Goal: Information Seeking & Learning: Learn about a topic

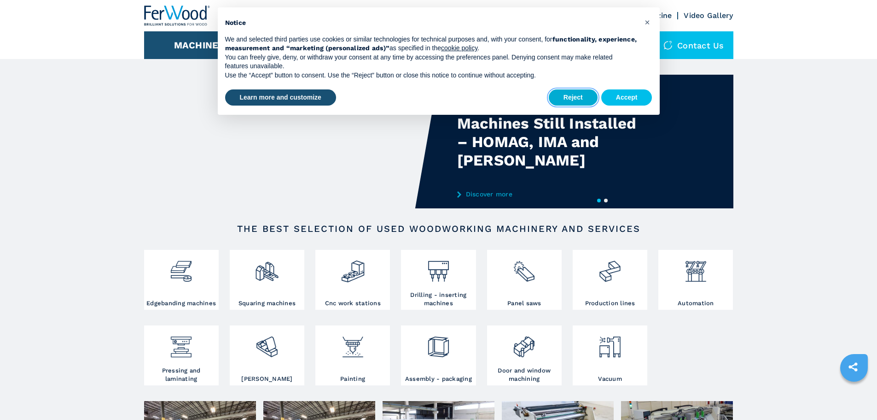
click at [574, 100] on button "Reject" at bounding box center [573, 97] width 49 height 17
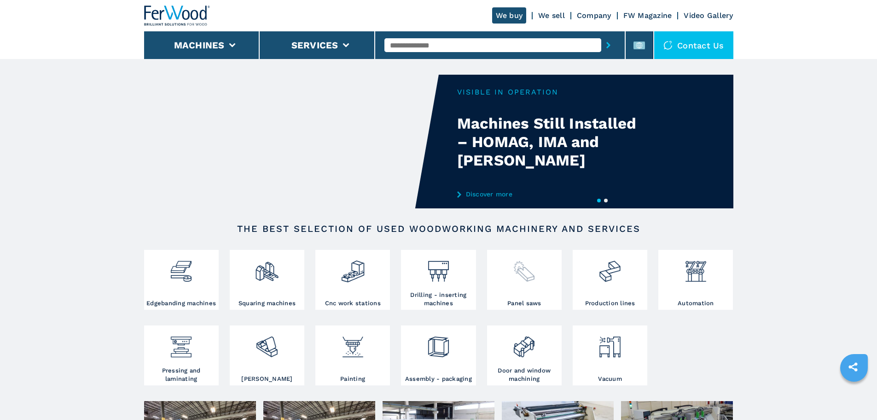
click at [534, 275] on img at bounding box center [524, 267] width 24 height 31
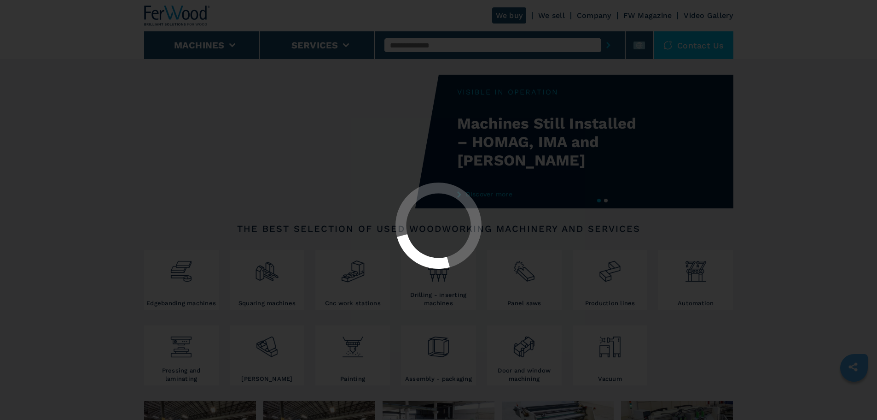
select select "**********"
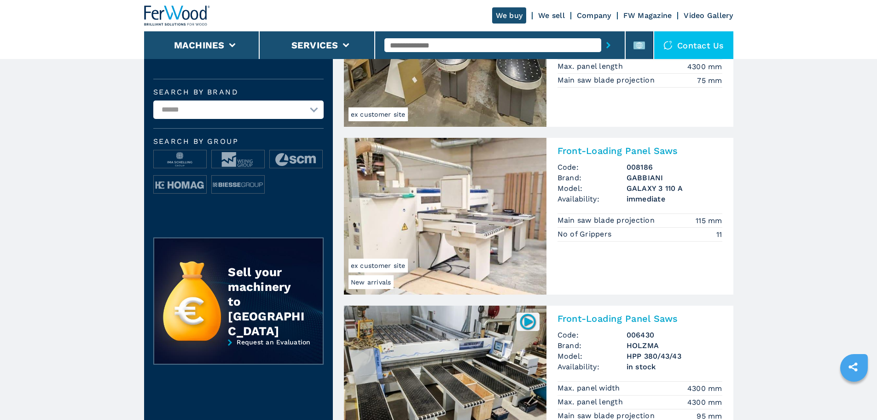
scroll to position [322, 0]
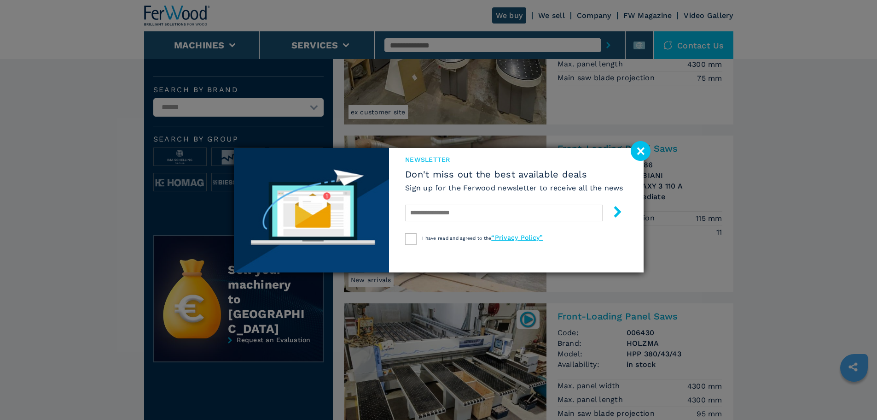
click at [640, 151] on image at bounding box center [641, 151] width 20 height 20
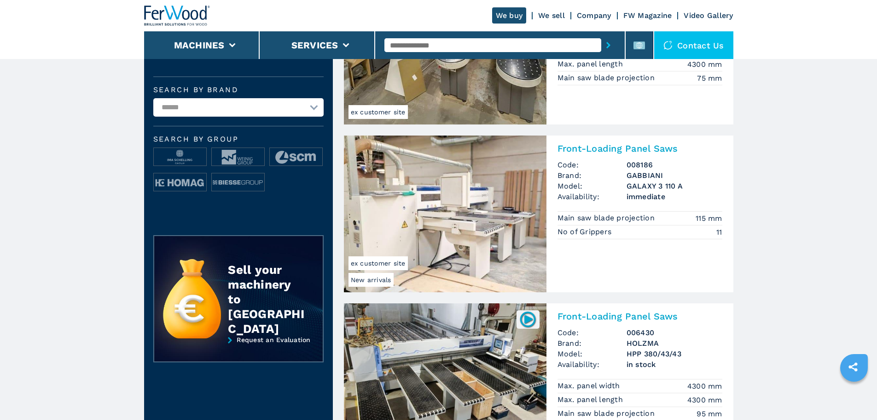
click at [466, 197] on img at bounding box center [445, 213] width 203 height 157
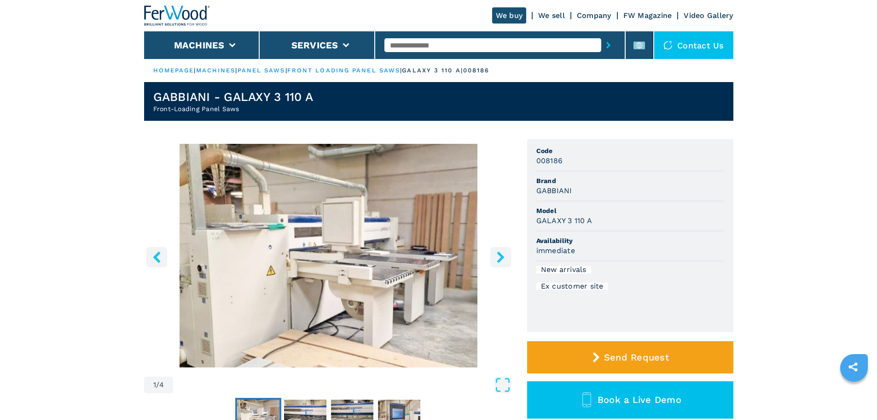
click at [501, 260] on icon "right-button" at bounding box center [500, 257] width 7 height 12
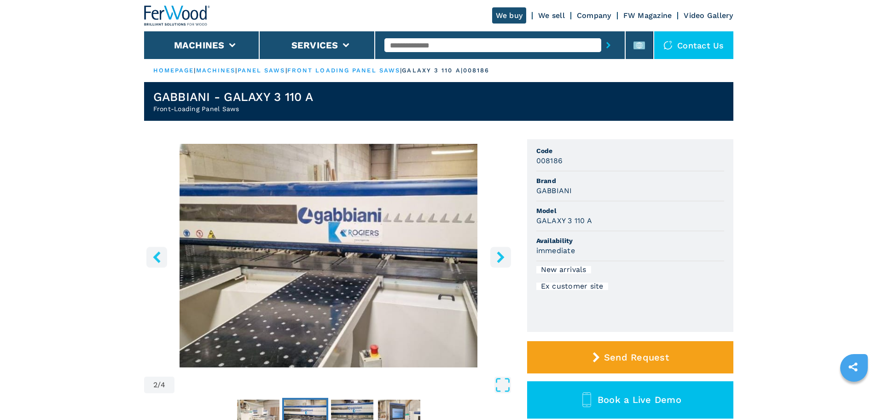
click at [501, 260] on icon "right-button" at bounding box center [500, 257] width 7 height 12
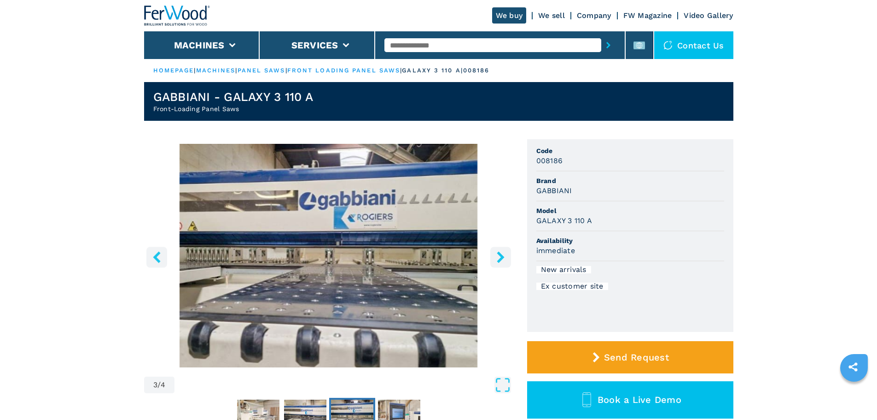
click at [501, 260] on icon "right-button" at bounding box center [500, 257] width 7 height 12
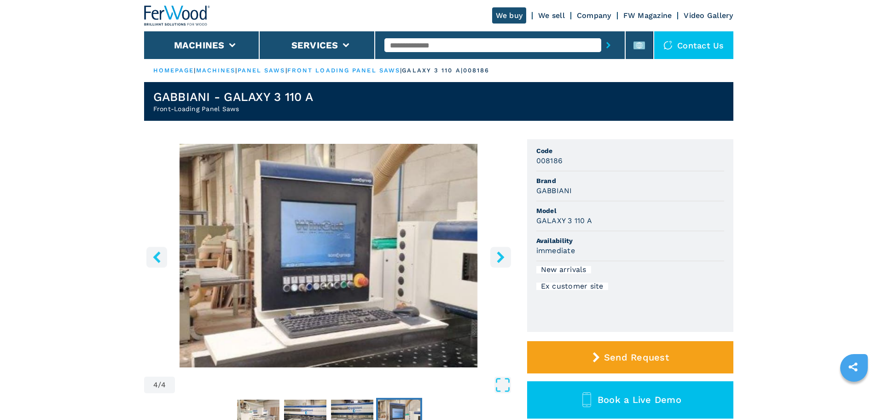
click at [501, 260] on icon "right-button" at bounding box center [500, 257] width 7 height 12
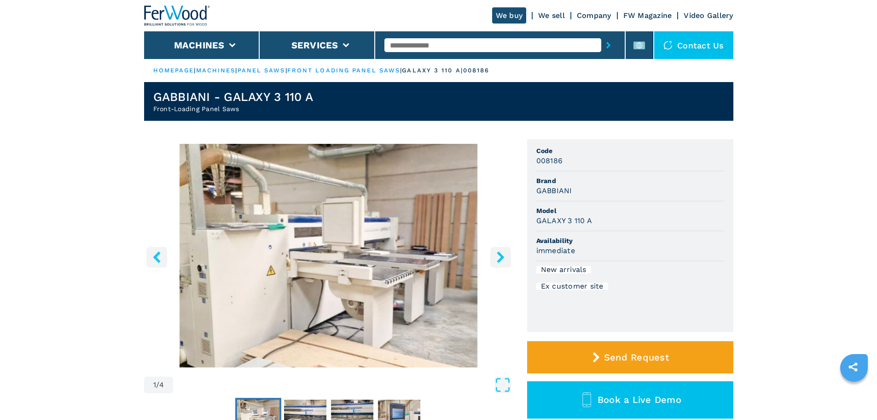
click at [501, 260] on icon "right-button" at bounding box center [500, 257] width 7 height 12
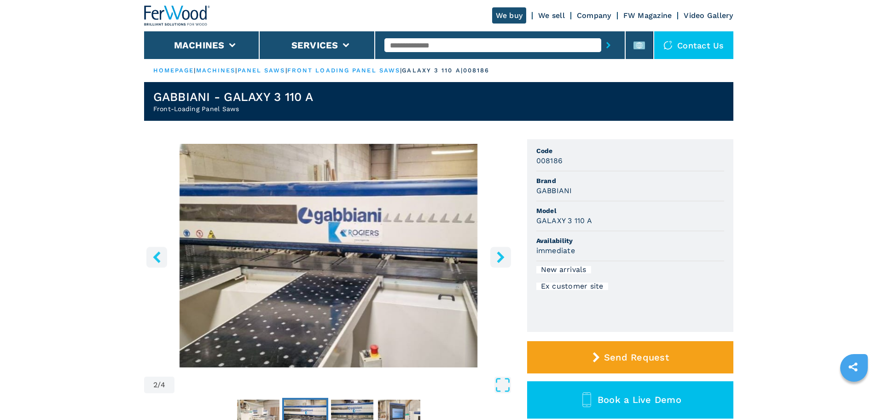
click at [501, 260] on icon "right-button" at bounding box center [500, 257] width 7 height 12
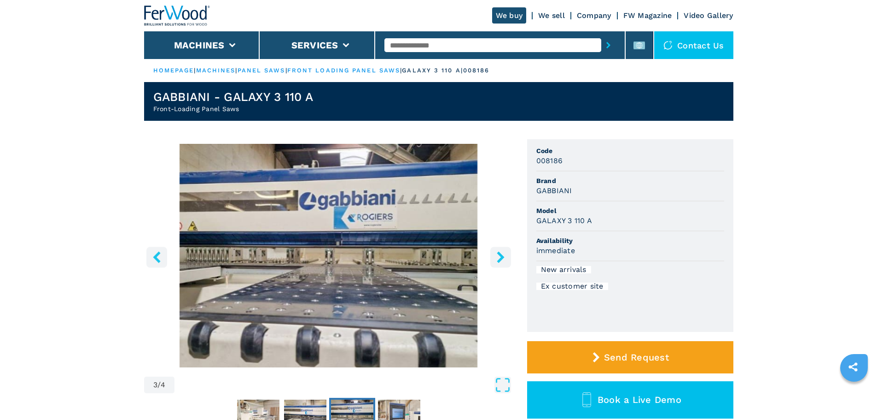
click at [501, 260] on icon "right-button" at bounding box center [500, 257] width 7 height 12
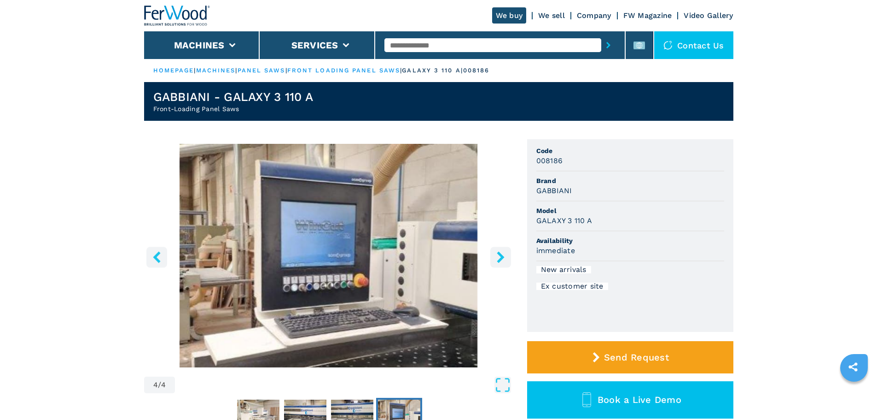
click at [501, 260] on icon "right-button" at bounding box center [500, 257] width 7 height 12
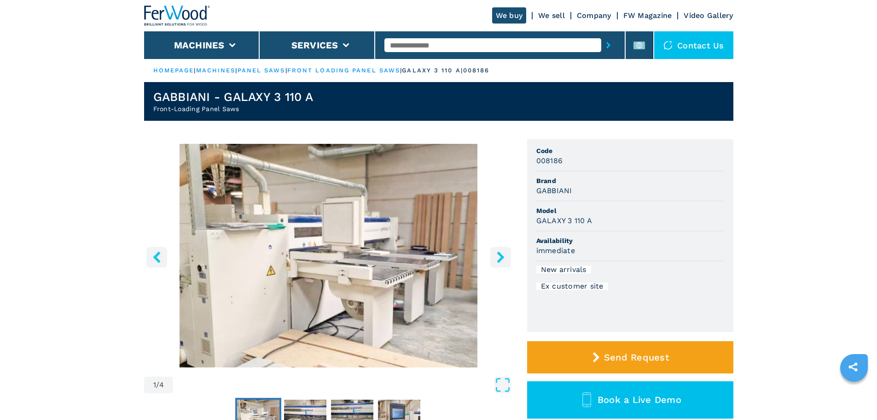
click at [502, 260] on icon "right-button" at bounding box center [501, 257] width 12 height 12
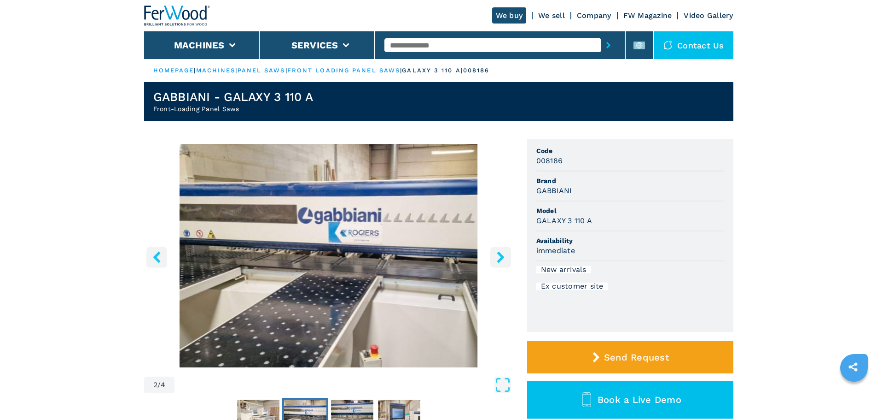
click at [502, 260] on icon "right-button" at bounding box center [501, 257] width 12 height 12
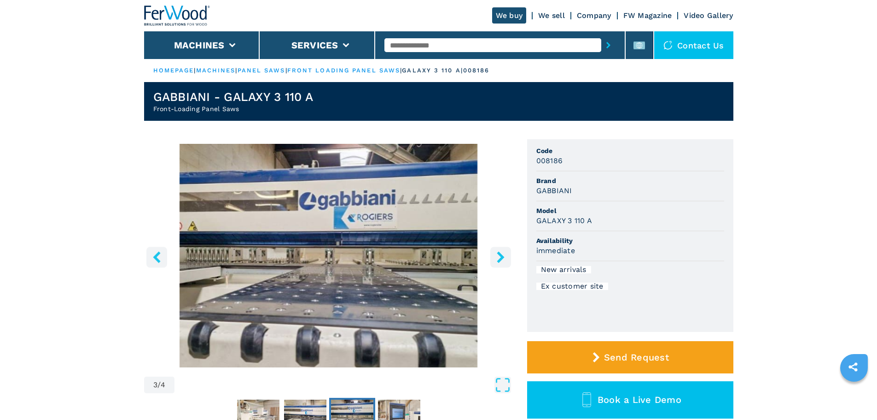
click at [502, 260] on icon "right-button" at bounding box center [501, 257] width 12 height 12
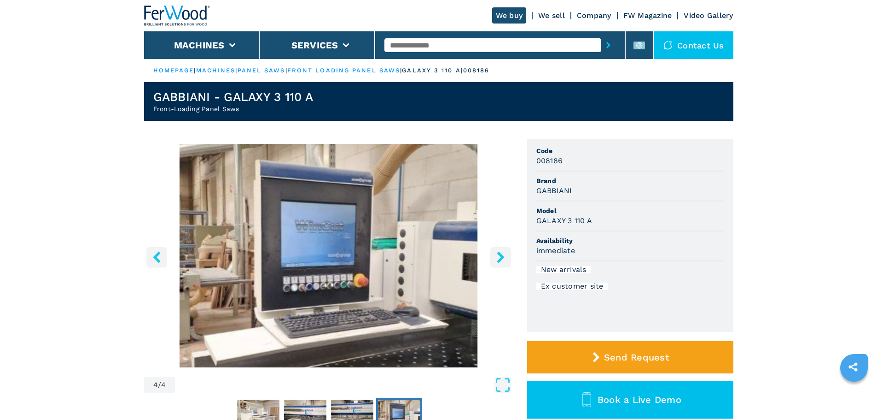
click at [502, 260] on icon "right-button" at bounding box center [501, 257] width 12 height 12
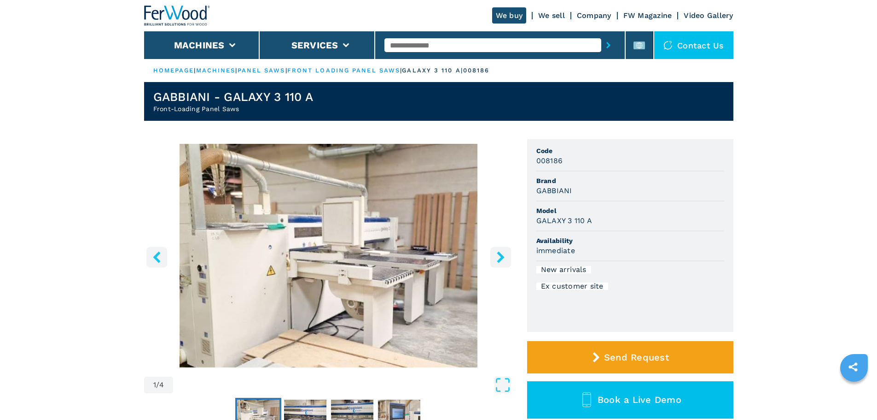
click at [502, 260] on icon "right-button" at bounding box center [501, 257] width 12 height 12
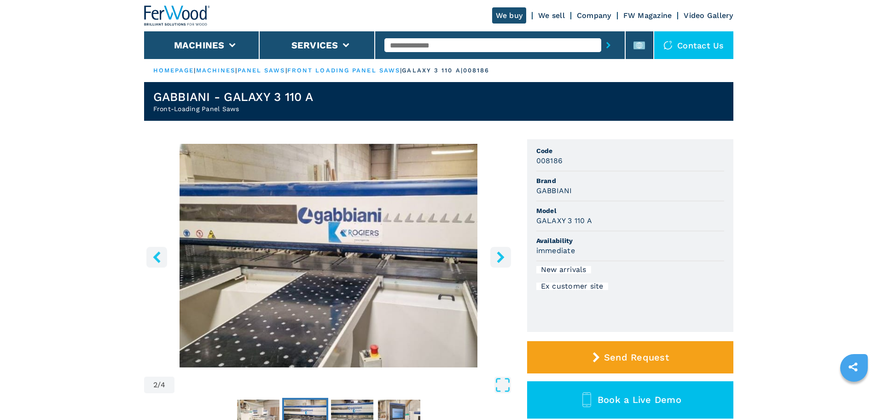
click at [502, 260] on icon "right-button" at bounding box center [501, 257] width 12 height 12
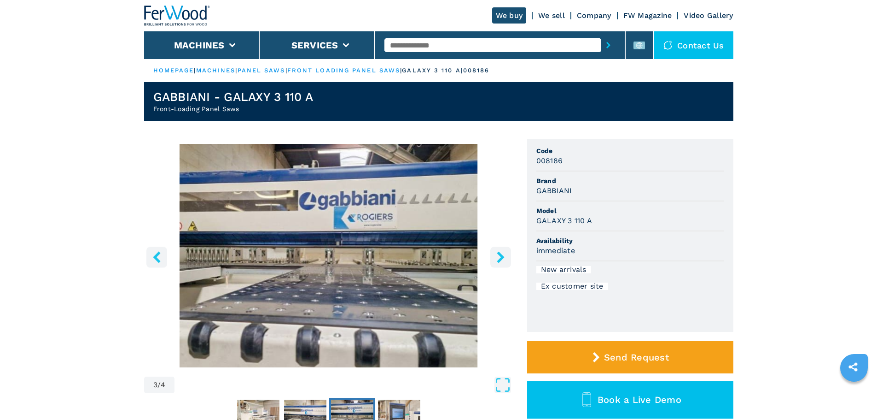
click at [502, 260] on icon "right-button" at bounding box center [501, 257] width 12 height 12
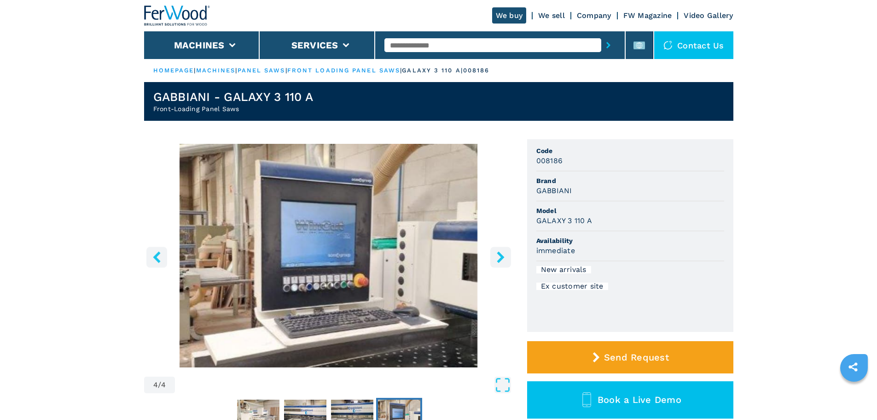
click at [502, 260] on icon "right-button" at bounding box center [501, 257] width 12 height 12
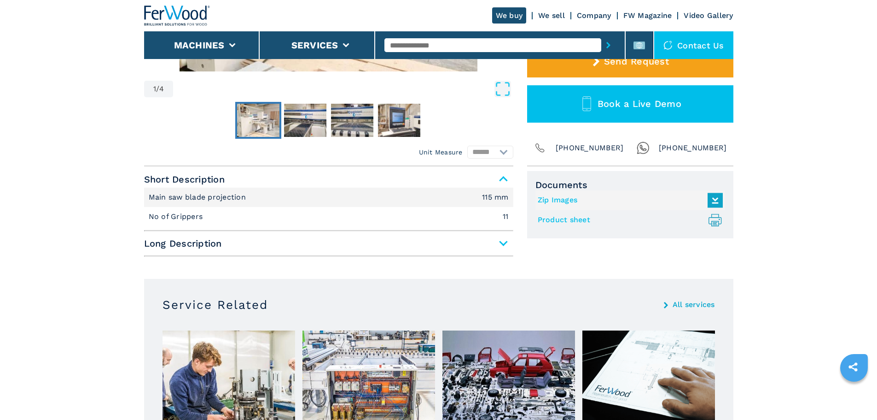
scroll to position [322, 0]
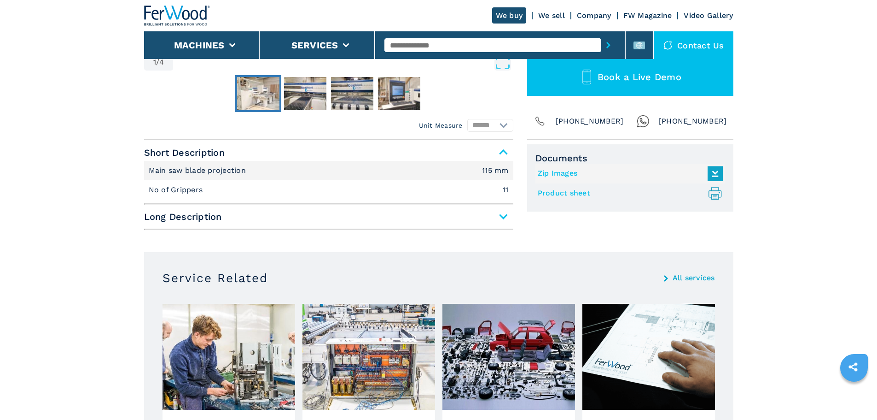
click at [505, 217] on span "Long Description" at bounding box center [328, 216] width 369 height 17
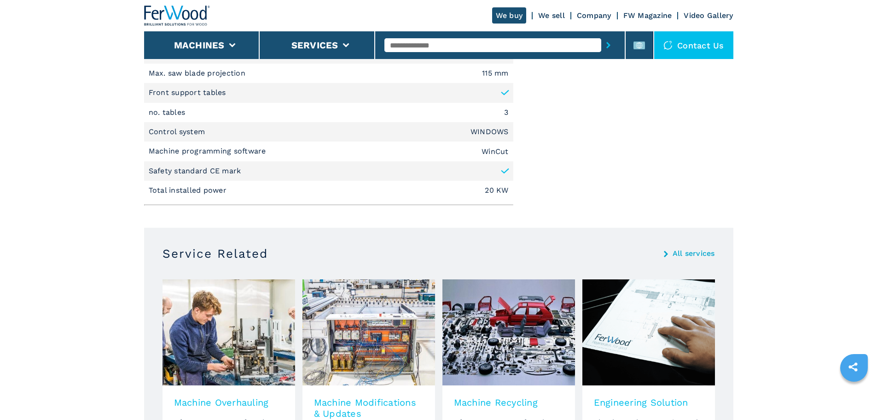
scroll to position [507, 0]
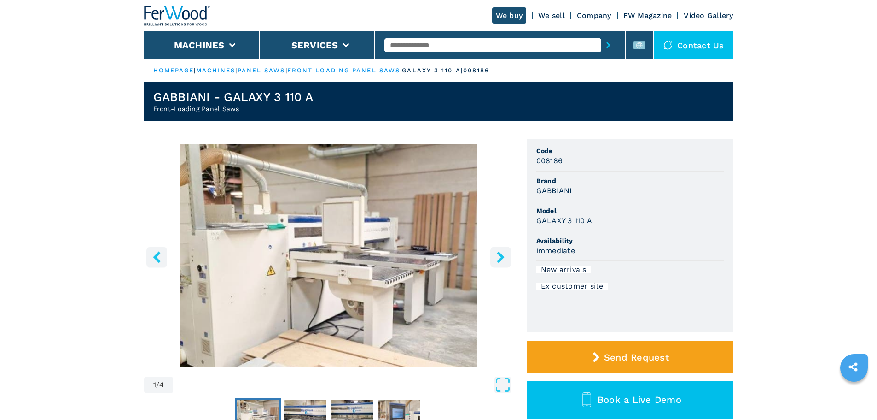
select select "**********"
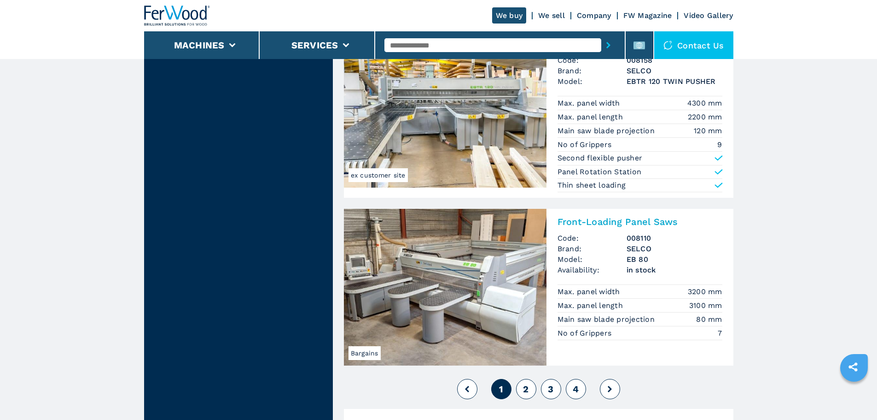
scroll to position [1981, 0]
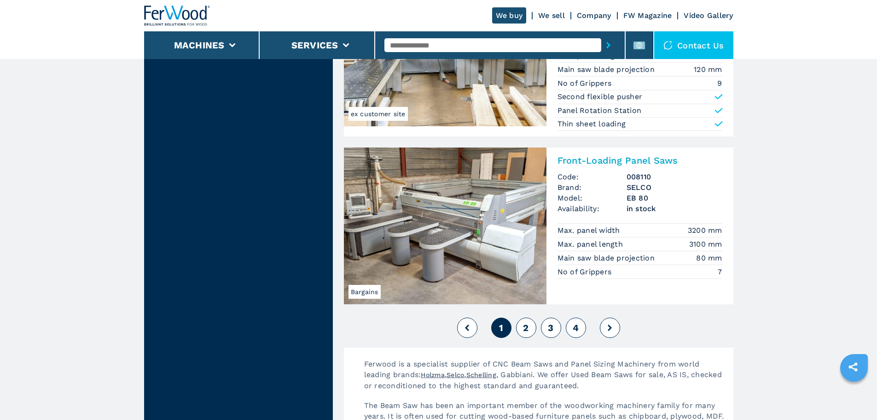
click at [528, 329] on span "2" at bounding box center [526, 327] width 6 height 11
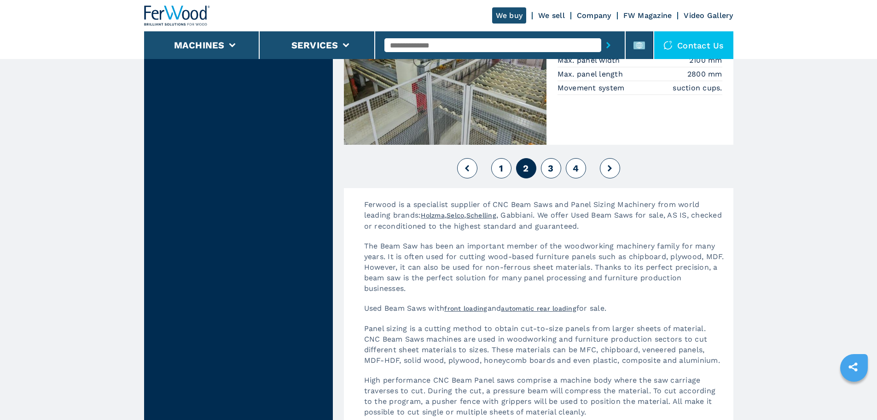
scroll to position [2165, 0]
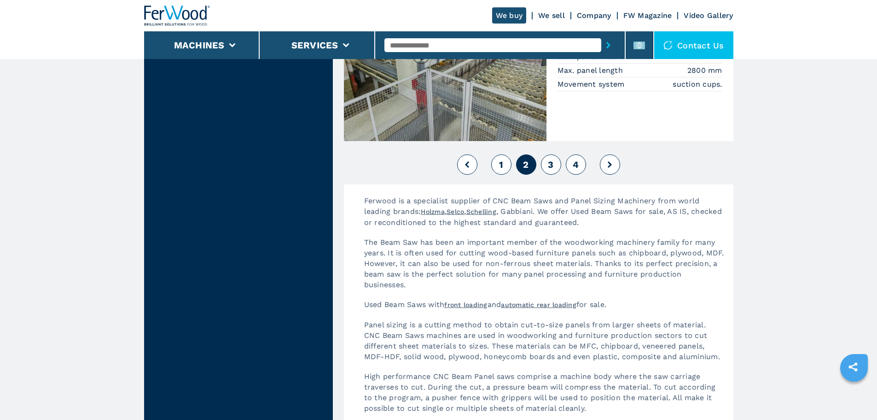
click at [549, 164] on span "3" at bounding box center [551, 164] width 6 height 11
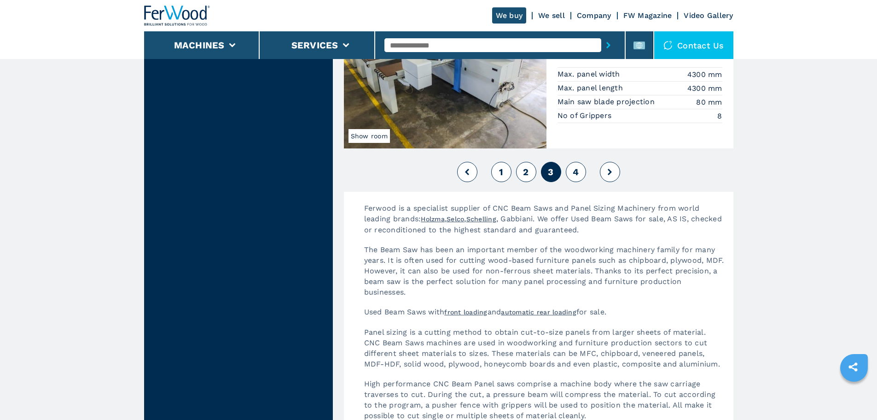
scroll to position [2165, 0]
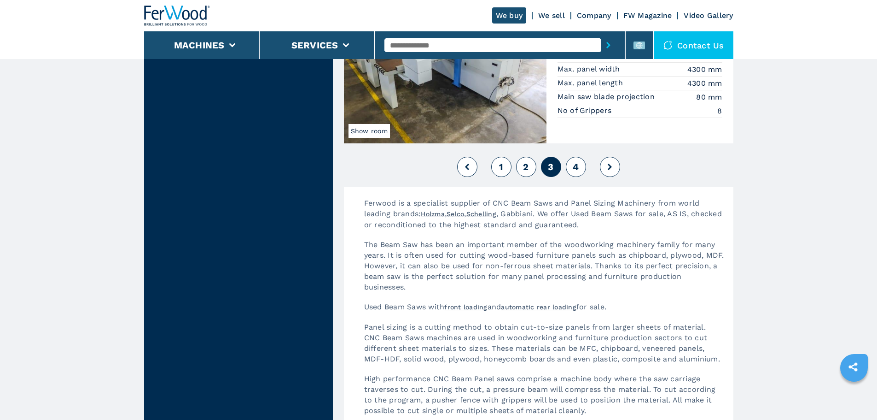
click at [578, 167] on span "4" at bounding box center [576, 166] width 6 height 11
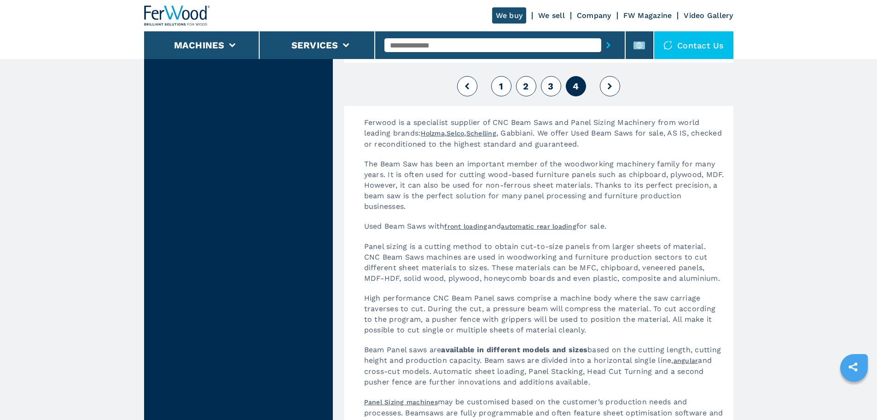
scroll to position [1888, 0]
